Goal: Obtain resource: Download file/media

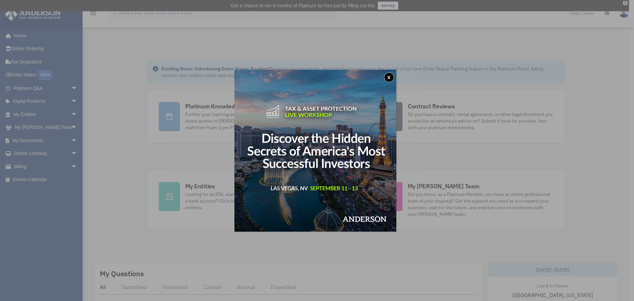
click at [386, 75] on img at bounding box center [316, 151] width 162 height 162
click at [390, 77] on button "x" at bounding box center [389, 77] width 10 height 10
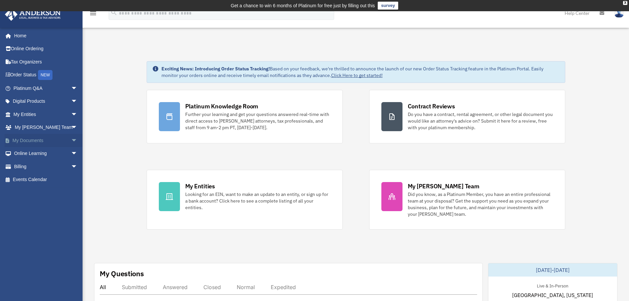
click at [59, 138] on link "My Documents arrow_drop_down" at bounding box center [46, 140] width 83 height 13
click at [71, 139] on span "arrow_drop_down" at bounding box center [77, 141] width 13 height 14
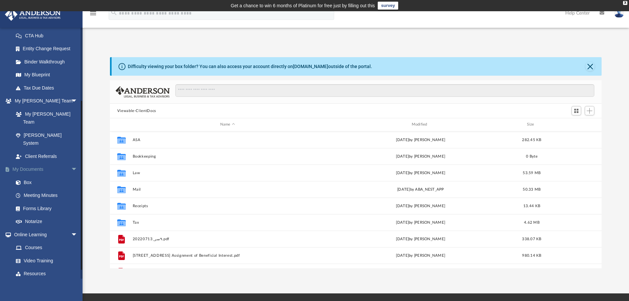
scroll to position [145, 487]
click at [24, 176] on link "Box" at bounding box center [48, 182] width 78 height 13
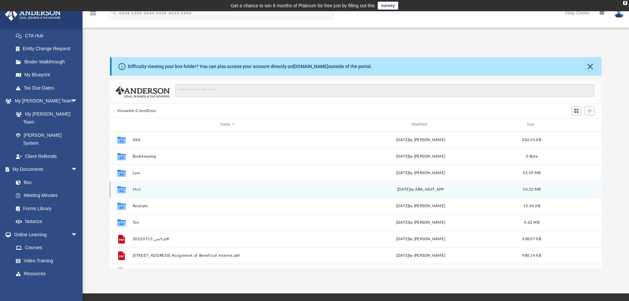
click at [138, 188] on button "Mail" at bounding box center [227, 189] width 190 height 4
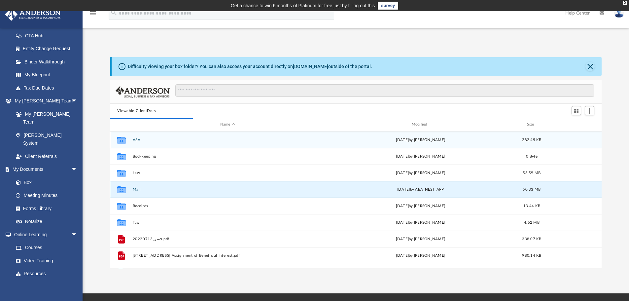
scroll to position [125, 487]
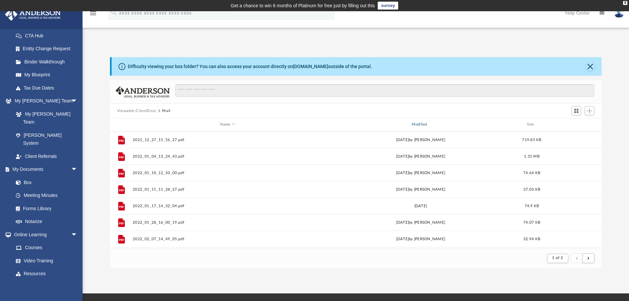
click at [421, 126] on div "Modified" at bounding box center [420, 125] width 190 height 6
click at [419, 124] on div "Modified" at bounding box center [420, 125] width 190 height 6
click at [591, 257] on button "submit" at bounding box center [589, 258] width 12 height 10
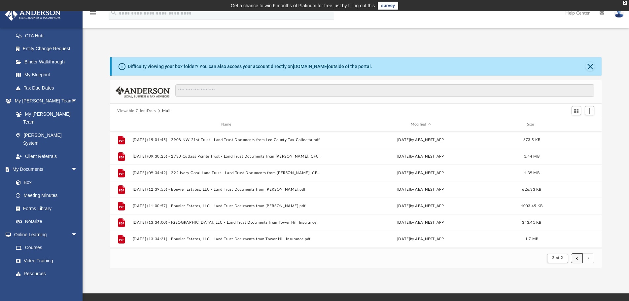
click at [576, 260] on button "submit" at bounding box center [577, 258] width 12 height 10
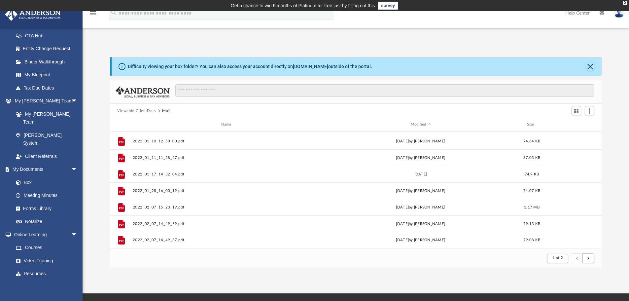
scroll to position [0, 0]
click at [426, 123] on div "Modified" at bounding box center [420, 125] width 190 height 6
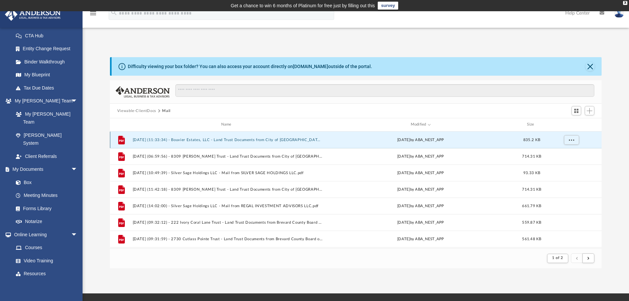
click at [204, 142] on button "2025.08.11 (11:33:34) - Bouvier Estates, LLC - Land Trust Documents from City o…" at bounding box center [227, 140] width 190 height 4
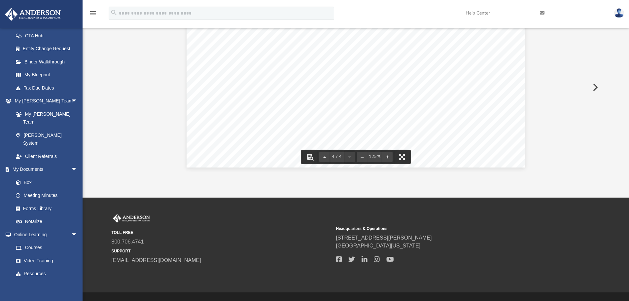
scroll to position [97, 0]
